Goal: Transaction & Acquisition: Book appointment/travel/reservation

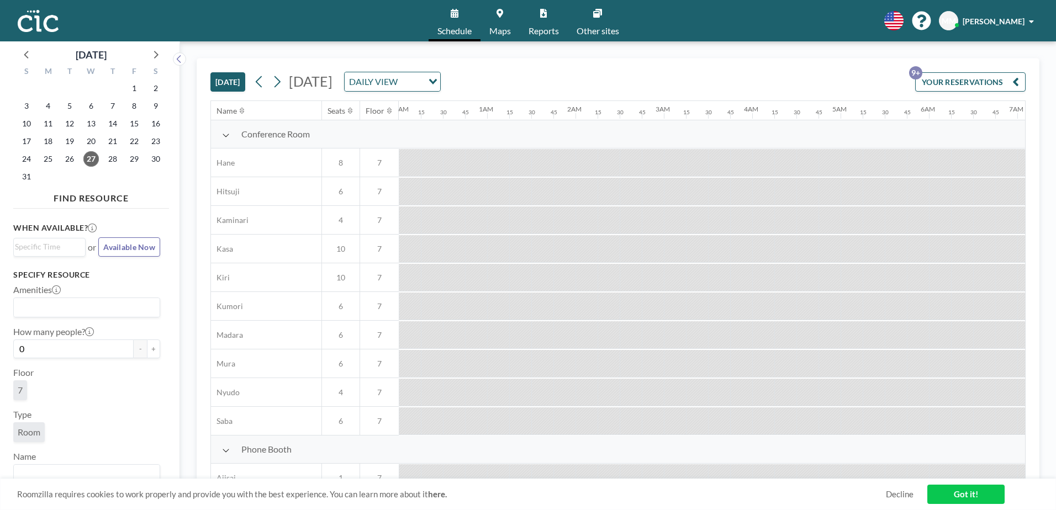
scroll to position [0, 1500]
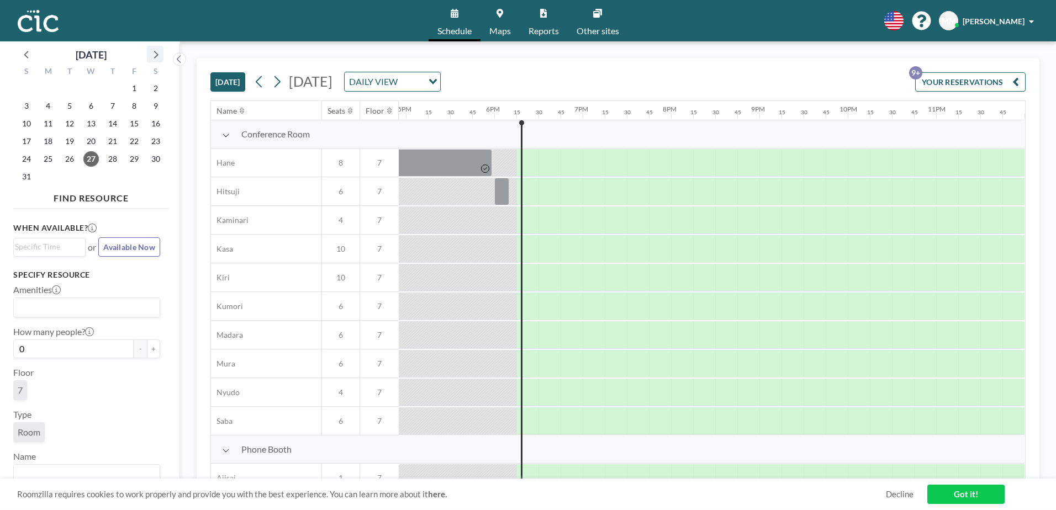
click at [154, 56] on icon at bounding box center [155, 54] width 14 height 14
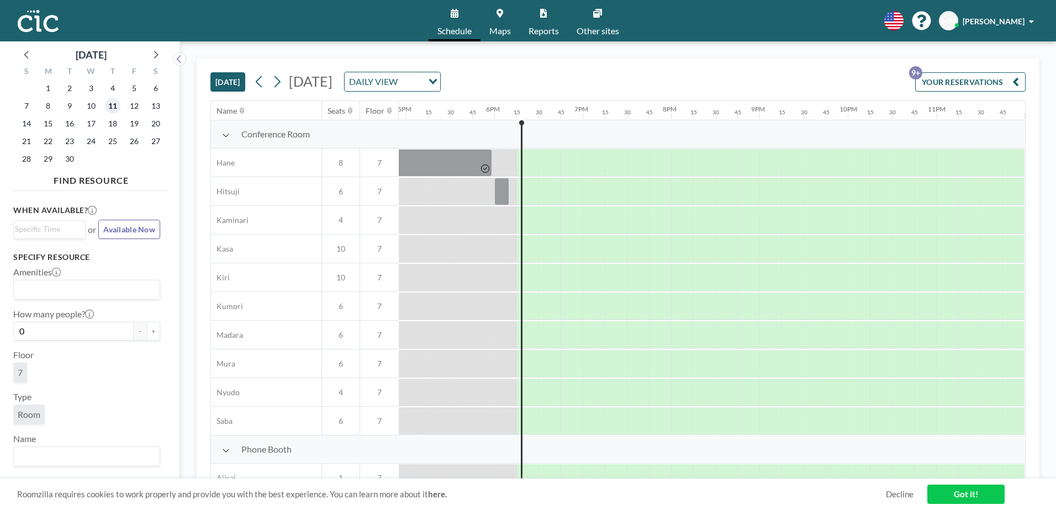
click at [112, 107] on span "11" at bounding box center [112, 105] width 15 height 15
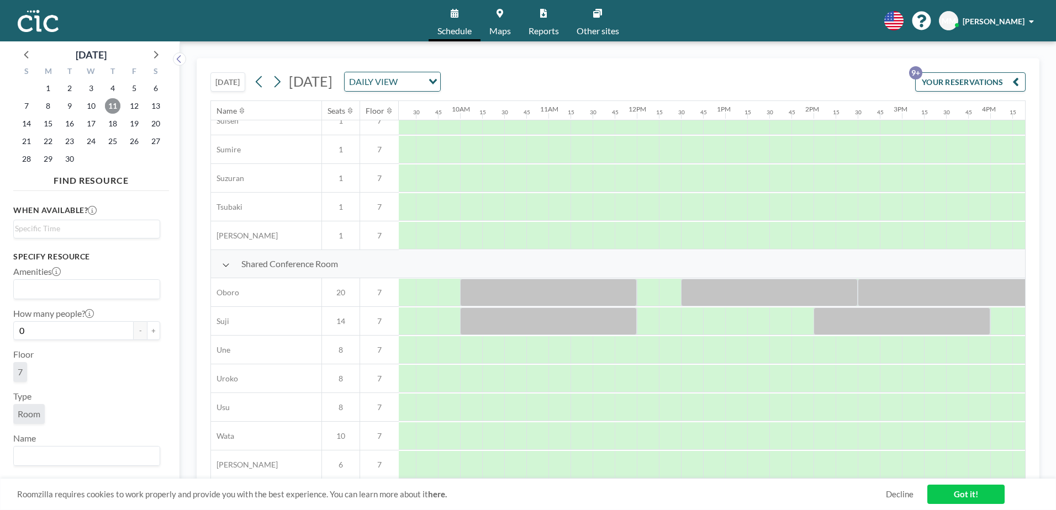
scroll to position [679, 822]
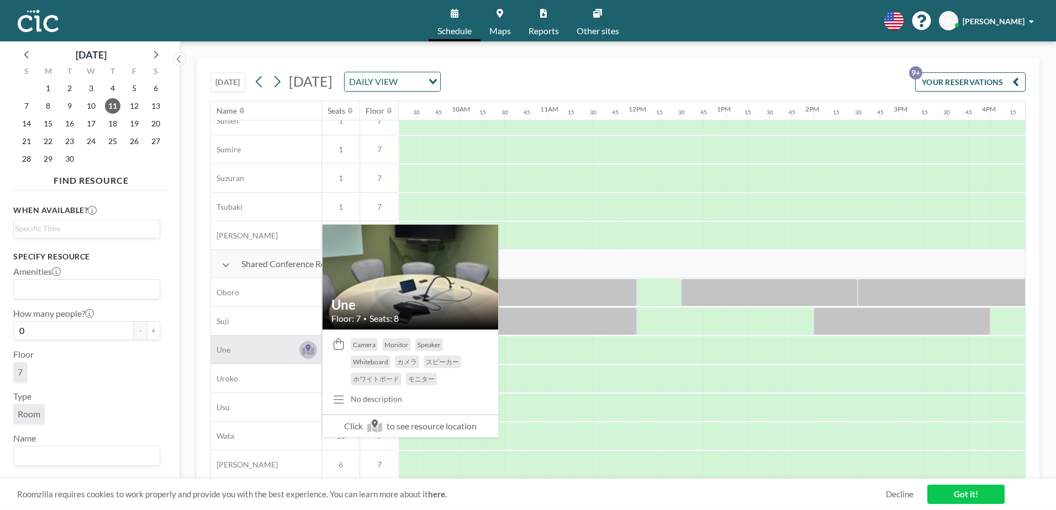
click at [311, 347] on icon at bounding box center [308, 351] width 13 height 8
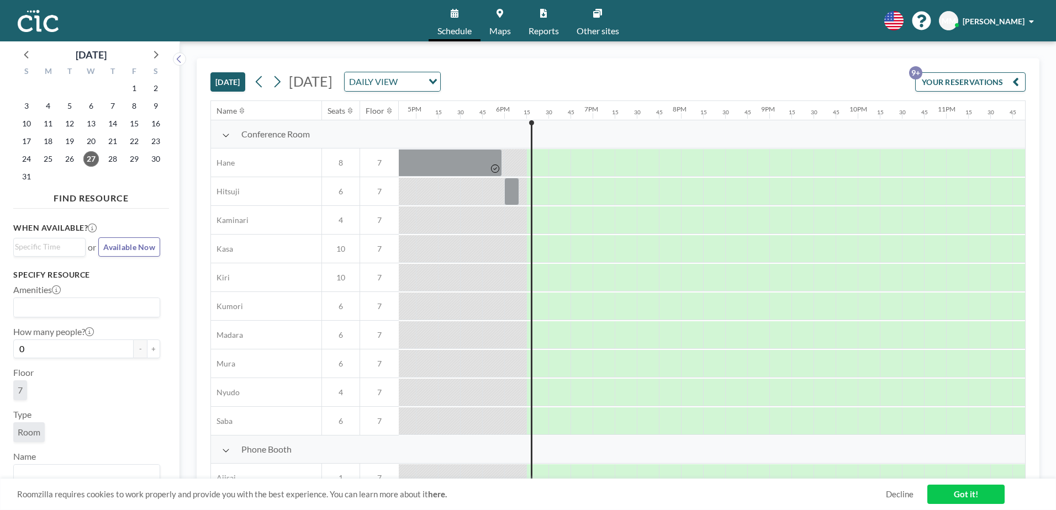
scroll to position [0, 1500]
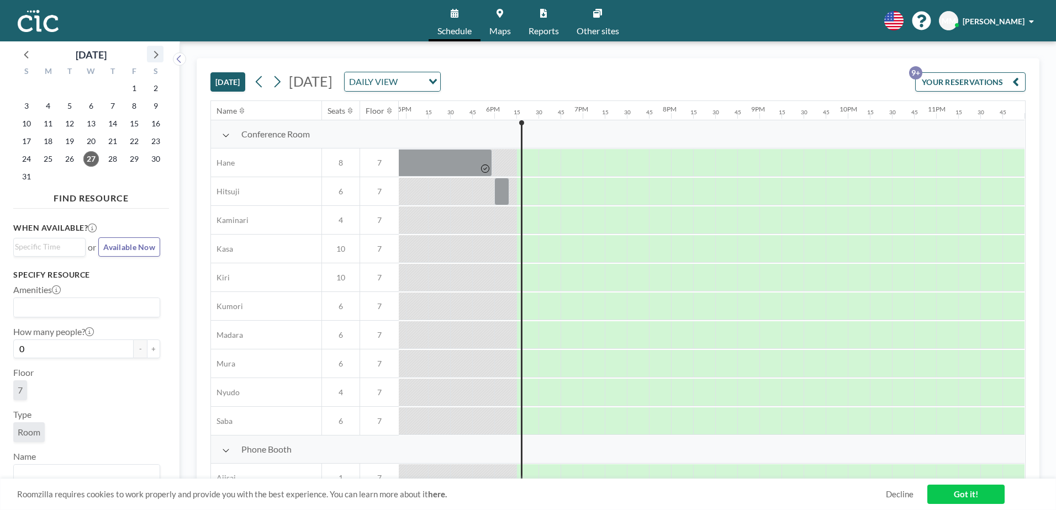
click at [157, 54] on icon at bounding box center [155, 54] width 14 height 14
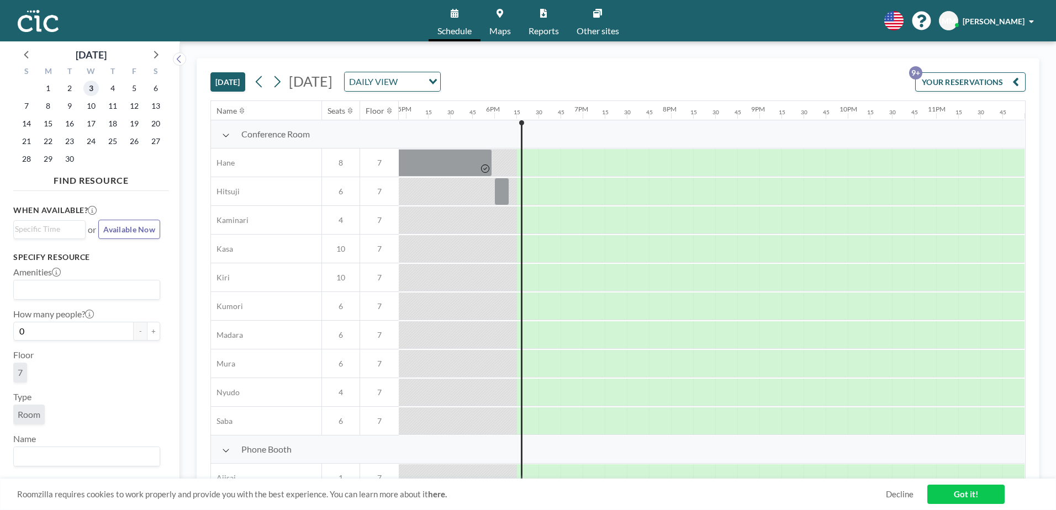
click at [97, 92] on span "3" at bounding box center [90, 88] width 15 height 15
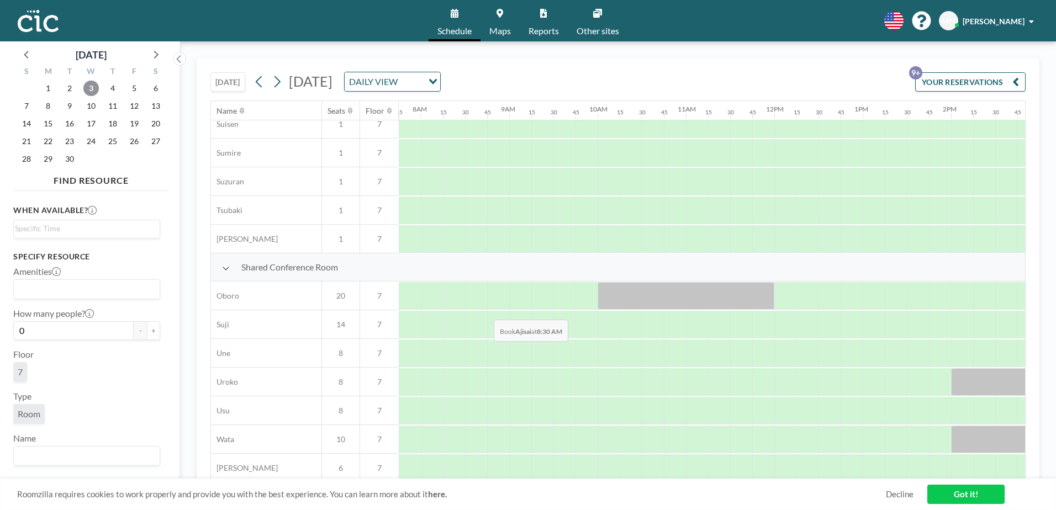
scroll to position [671, 685]
drag, startPoint x: 691, startPoint y: 348, endPoint x: 738, endPoint y: 349, distance: 46.4
click at [738, 349] on div at bounding box center [719, 352] width 66 height 28
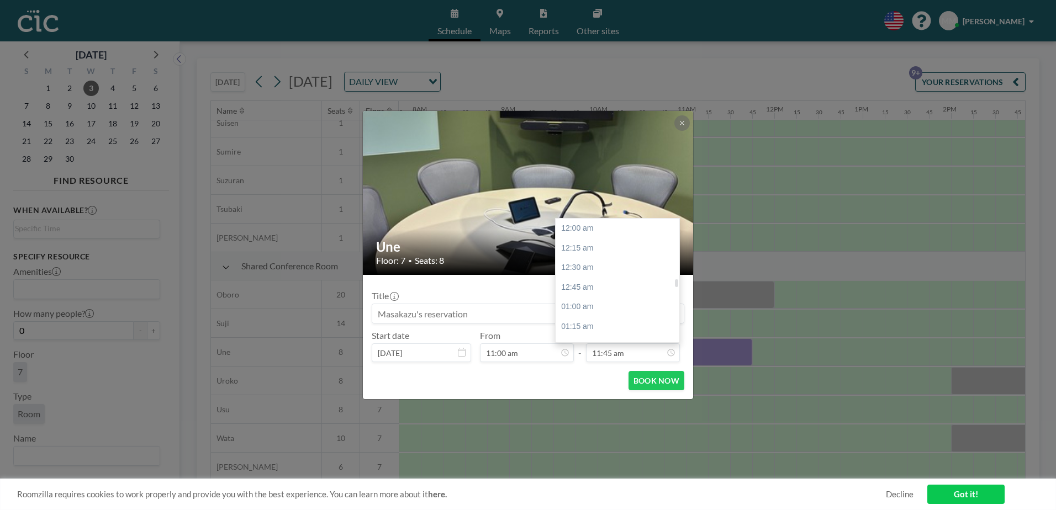
scroll to position [924, 0]
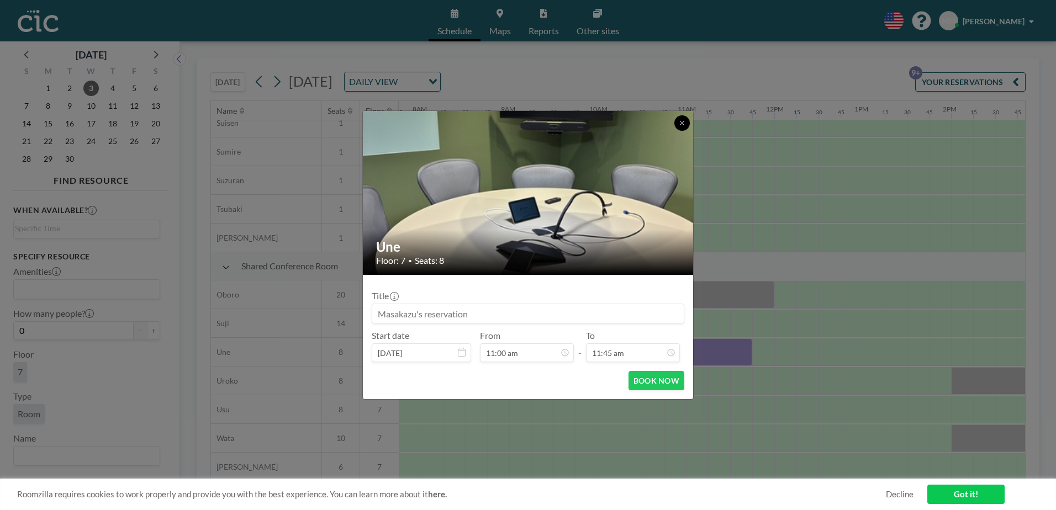
click at [680, 121] on icon at bounding box center [682, 123] width 4 height 4
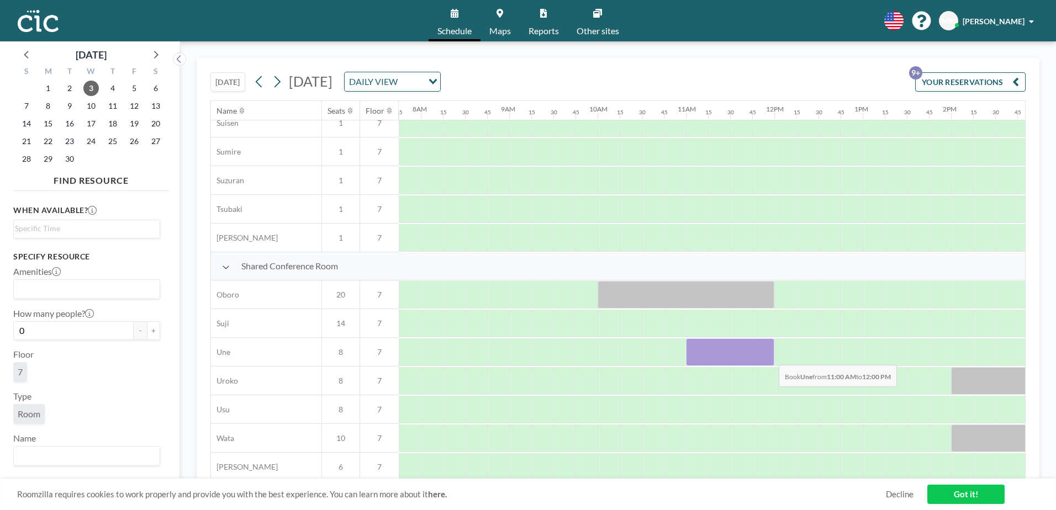
drag, startPoint x: 704, startPoint y: 352, endPoint x: 770, endPoint y: 357, distance: 65.9
click at [770, 357] on div at bounding box center [730, 352] width 88 height 28
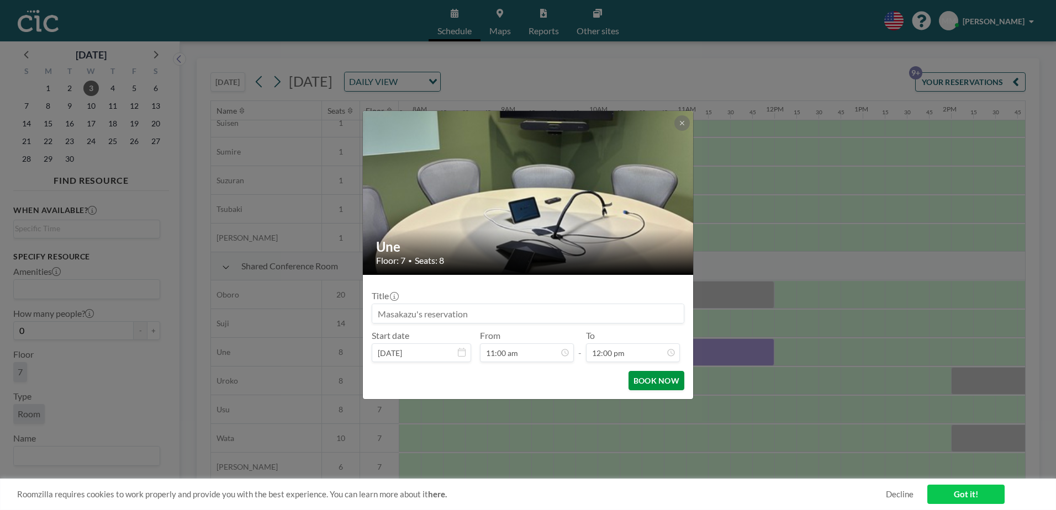
scroll to position [944, 0]
click at [652, 382] on button "BOOK NOW" at bounding box center [656, 380] width 56 height 19
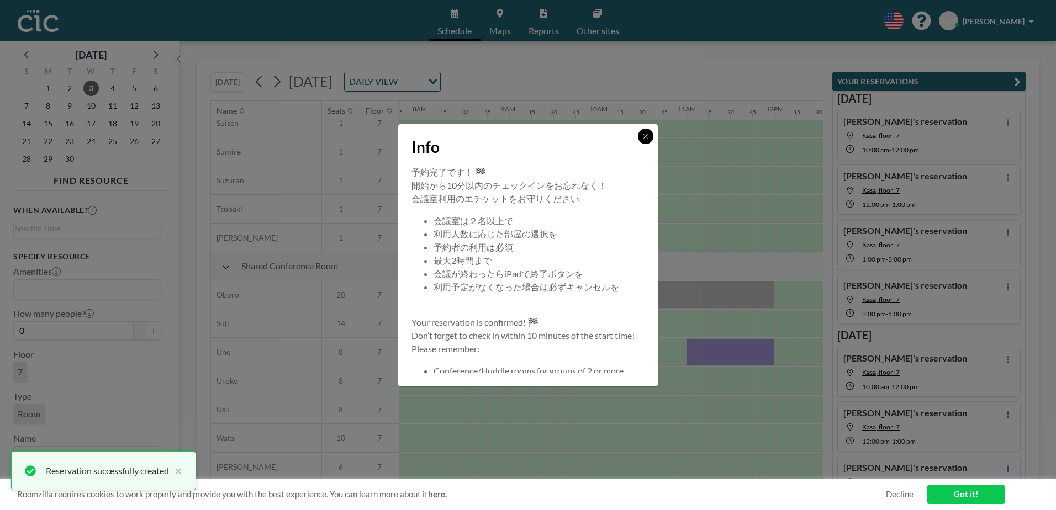
click at [645, 136] on icon at bounding box center [645, 136] width 4 height 4
